Goal: Task Accomplishment & Management: Manage account settings

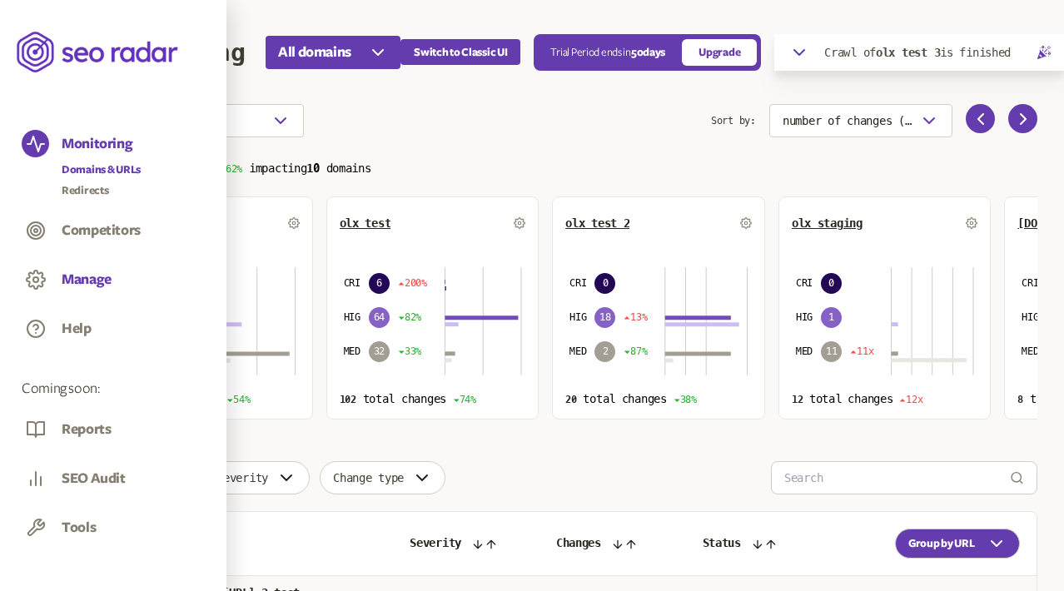
click at [88, 274] on button "Manage" at bounding box center [87, 280] width 50 height 18
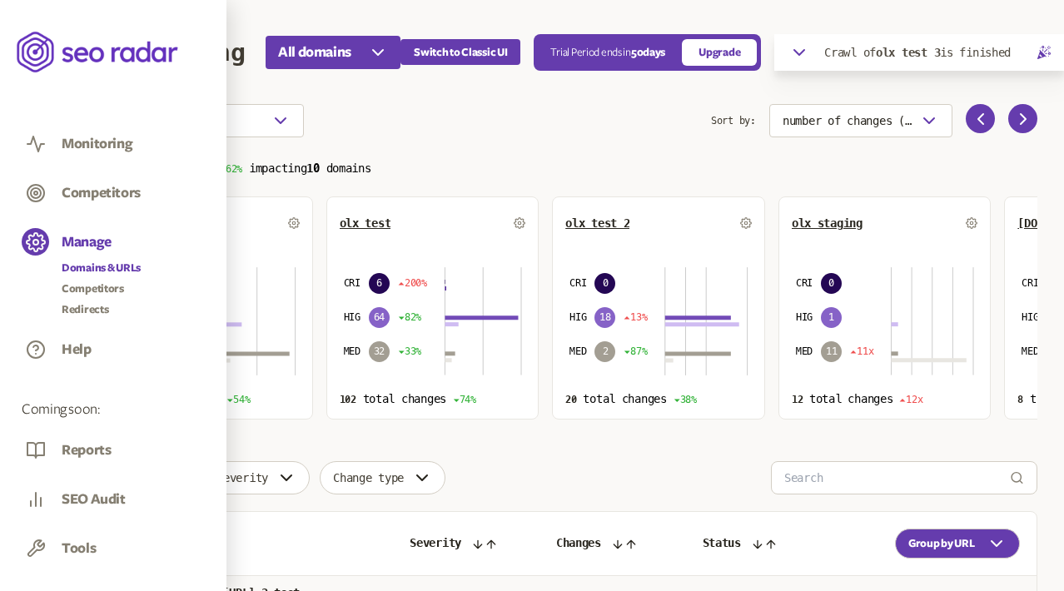
click at [94, 267] on link "Domains & URLs" at bounding box center [101, 268] width 79 height 17
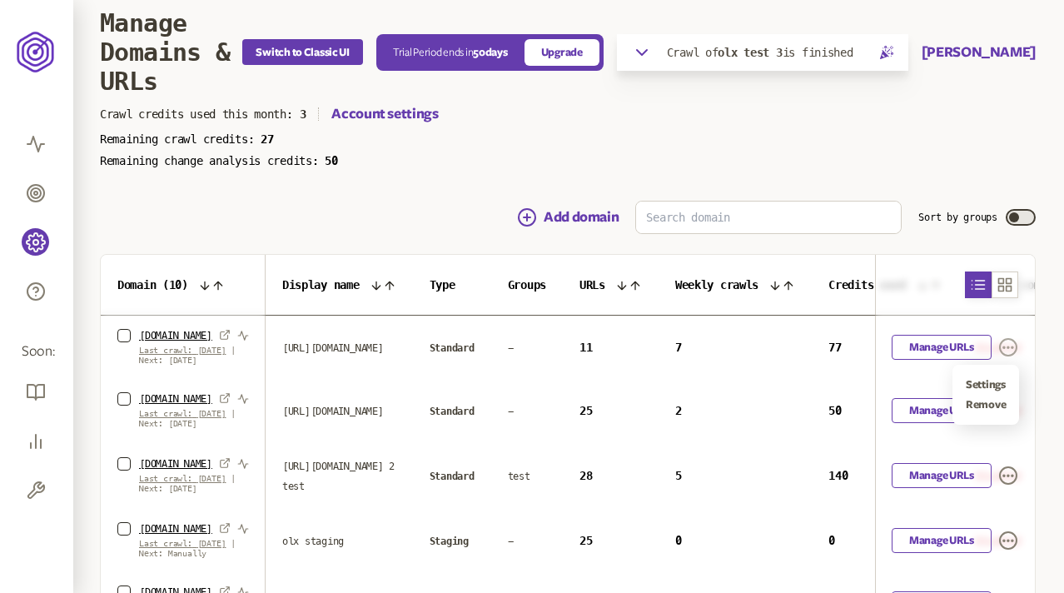
click at [1009, 346] on icon "button" at bounding box center [1009, 347] width 20 height 20
click at [999, 375] on div "Settings Remove" at bounding box center [986, 395] width 67 height 60
click at [998, 383] on link "Settings" at bounding box center [986, 384] width 40 height 13
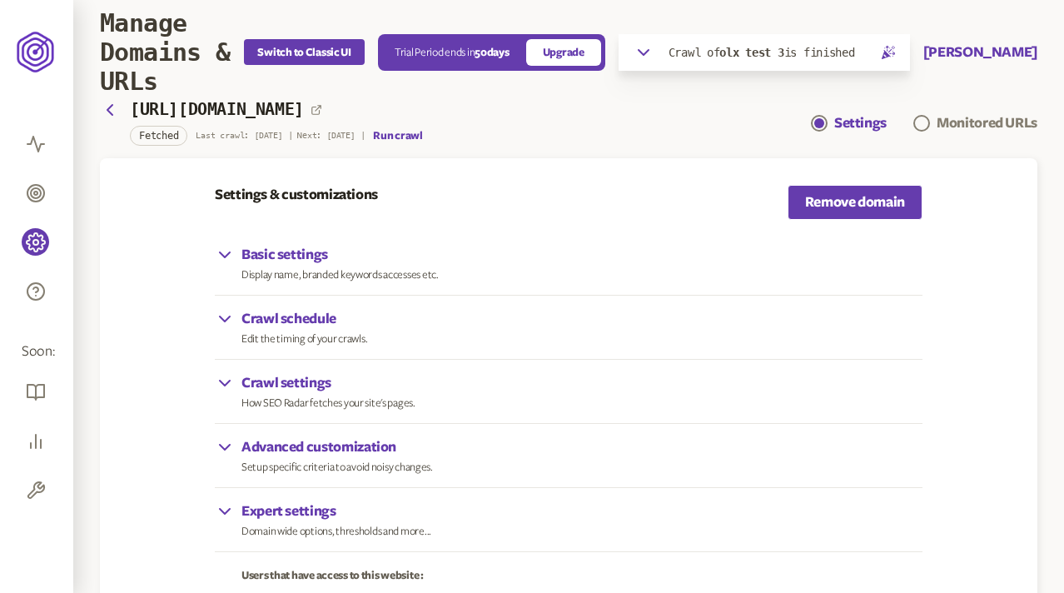
click at [284, 316] on p "Crawl schedule" at bounding box center [305, 319] width 126 height 20
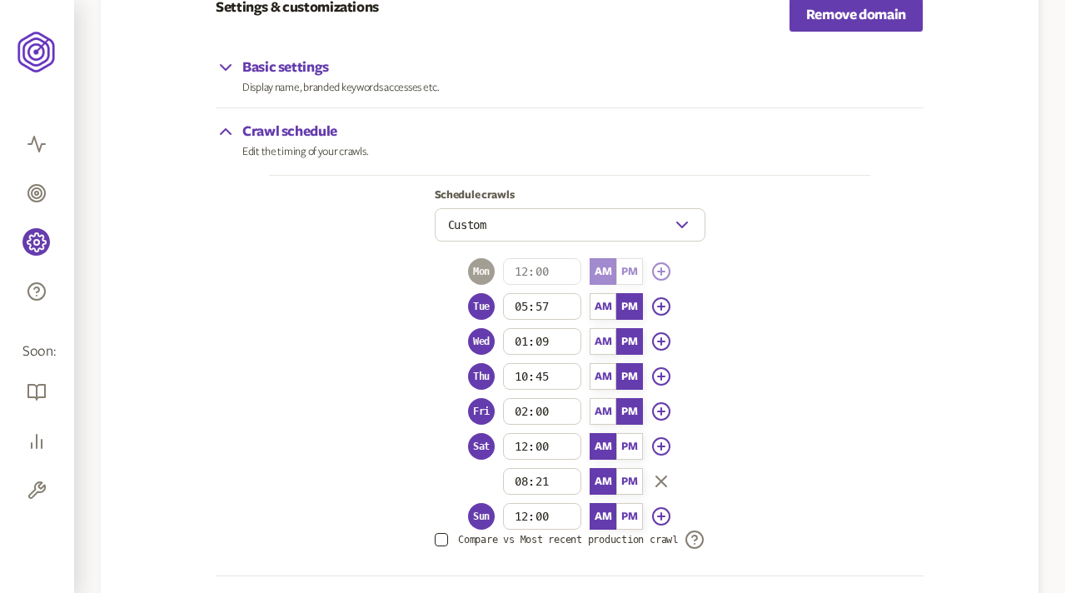
scroll to position [202, 0]
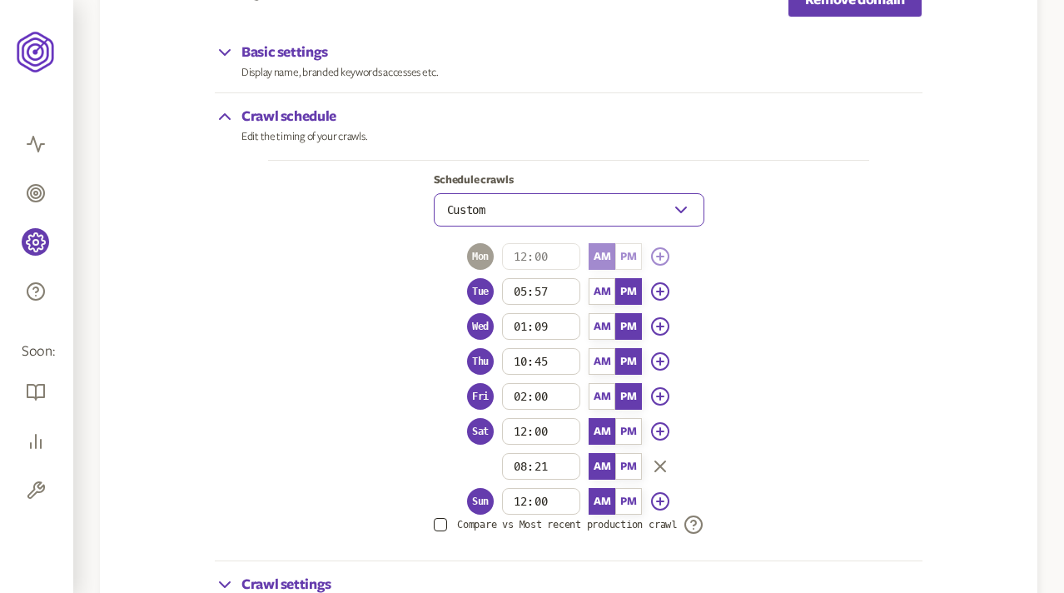
click at [501, 212] on button "Custom" at bounding box center [569, 209] width 271 height 33
